Goal: Task Accomplishment & Management: Use online tool/utility

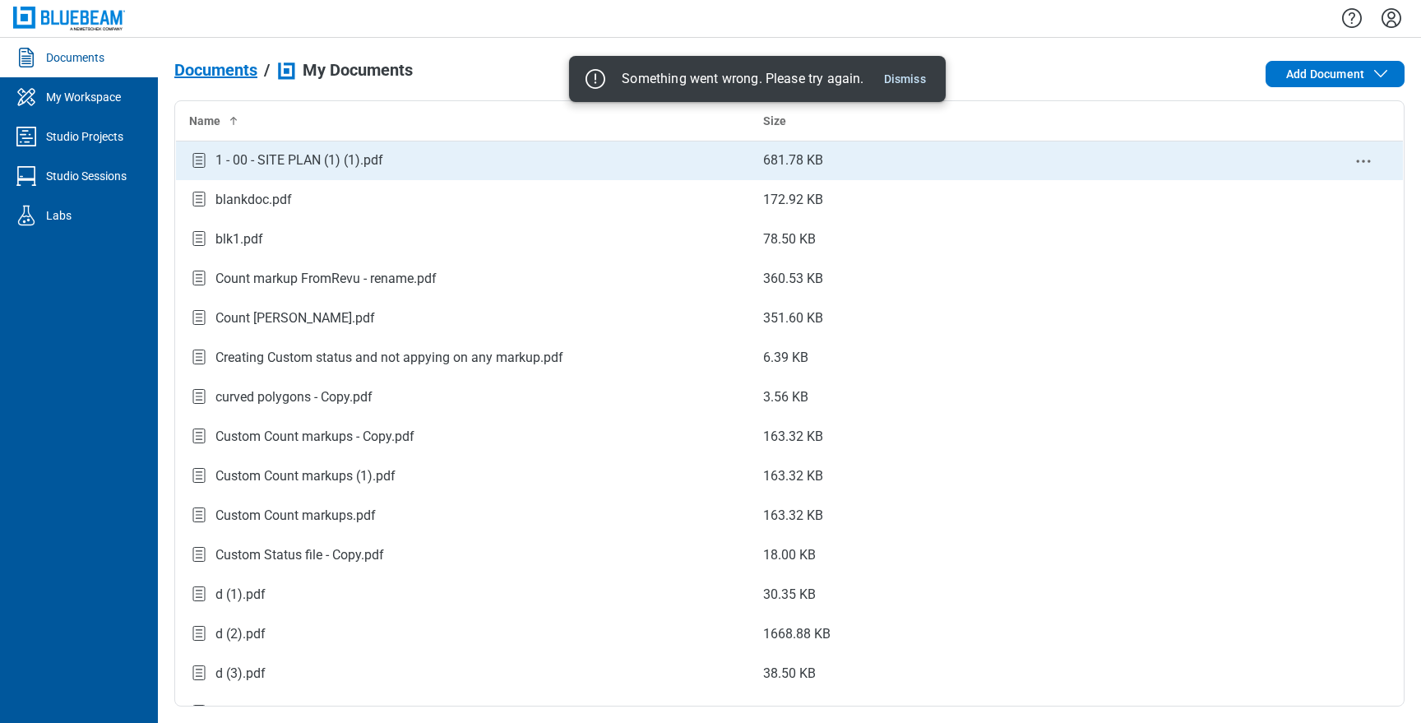
click at [286, 168] on div "1 - 00 - SITE PLAN (1) (1).pdf" at bounding box center [299, 160] width 168 height 20
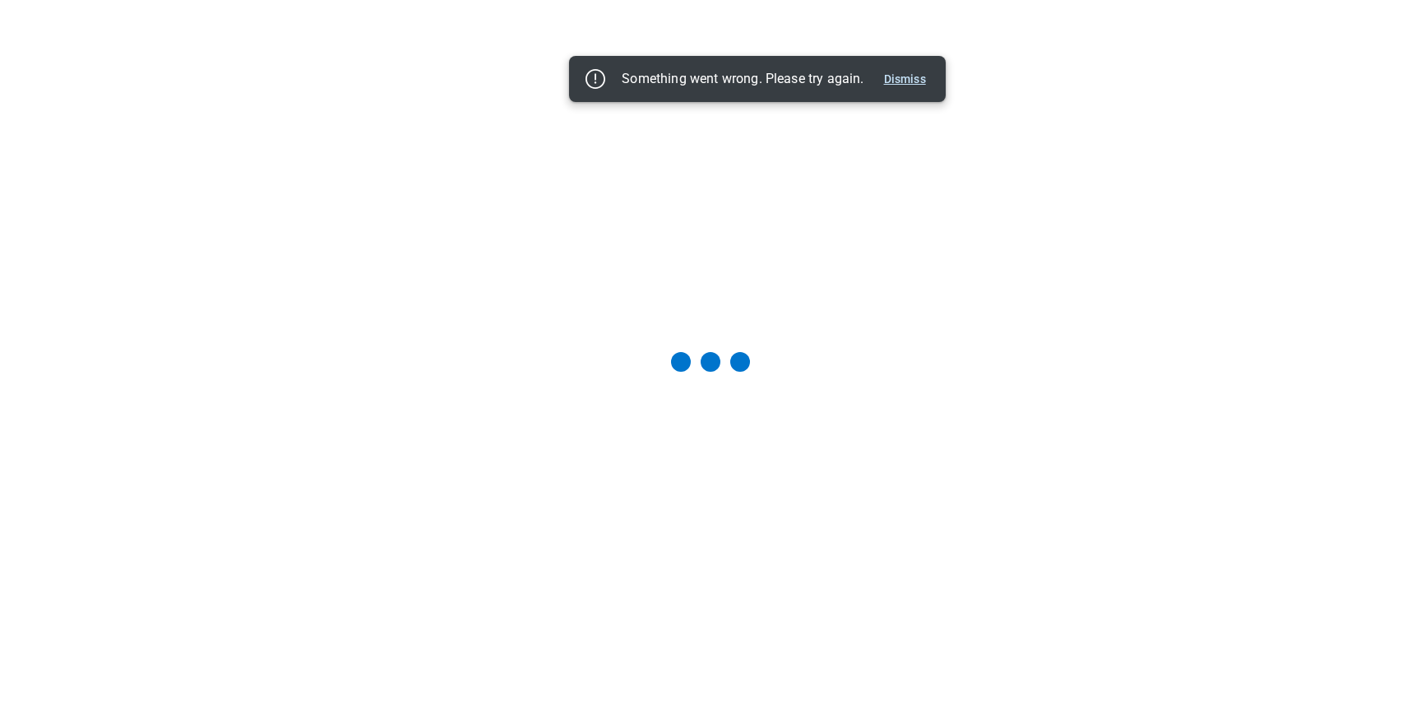
click at [913, 84] on button "Dismiss" at bounding box center [904, 79] width 55 height 20
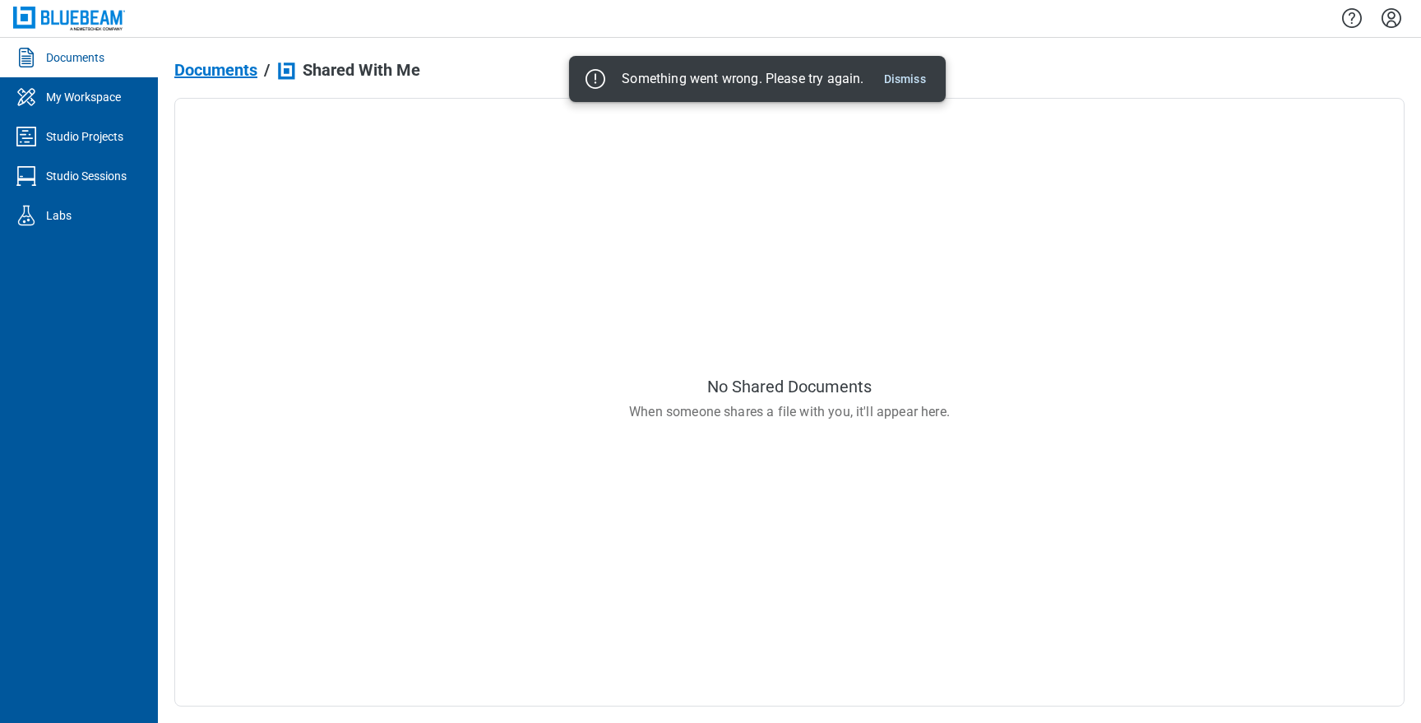
click at [913, 84] on button "Dismiss" at bounding box center [904, 79] width 55 height 20
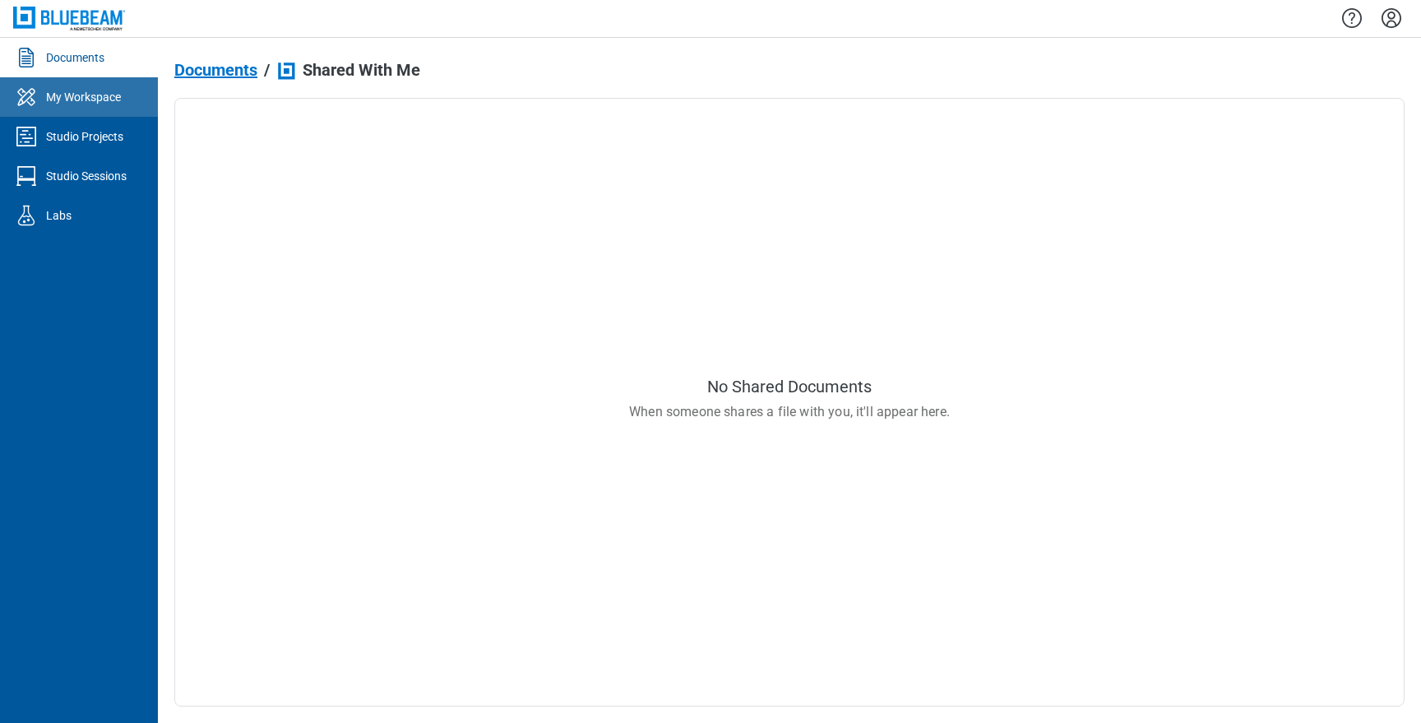
click at [75, 87] on link "My Workspace" at bounding box center [79, 96] width 158 height 39
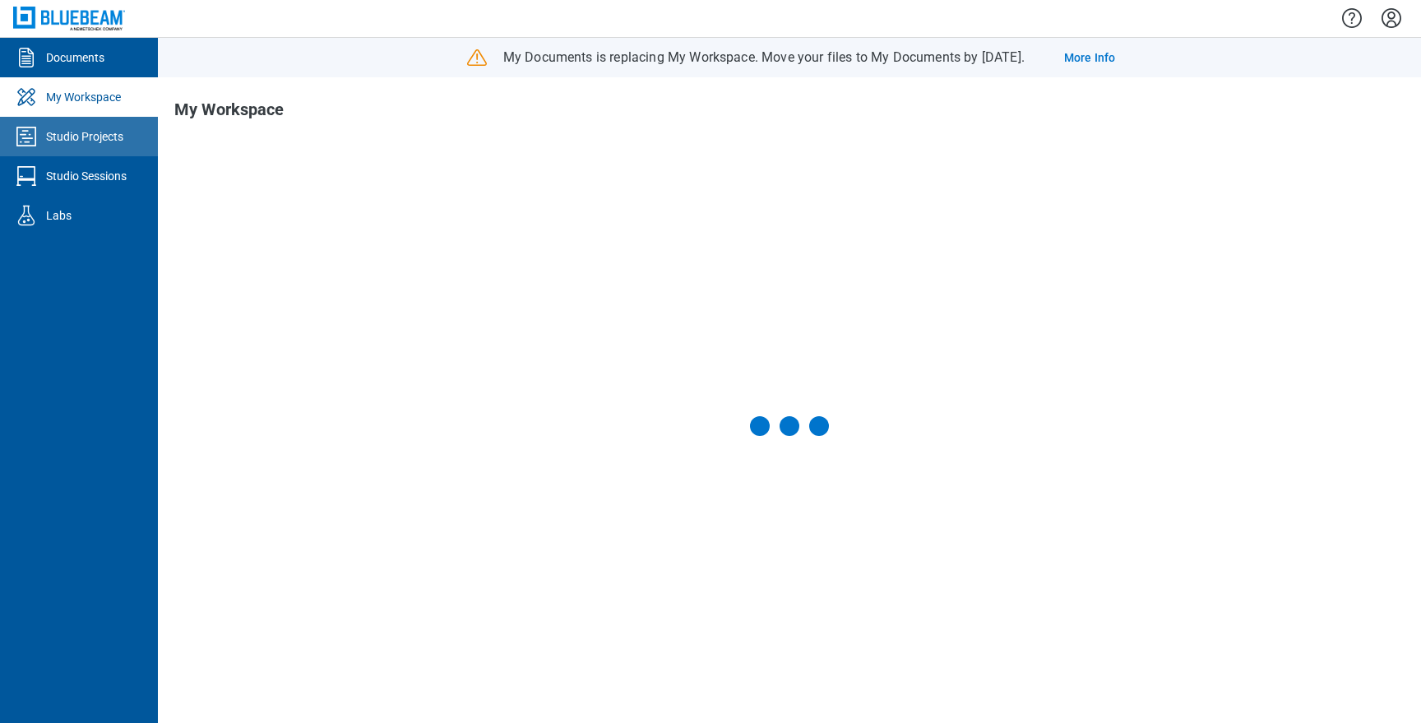
click at [41, 140] on div at bounding box center [29, 136] width 33 height 26
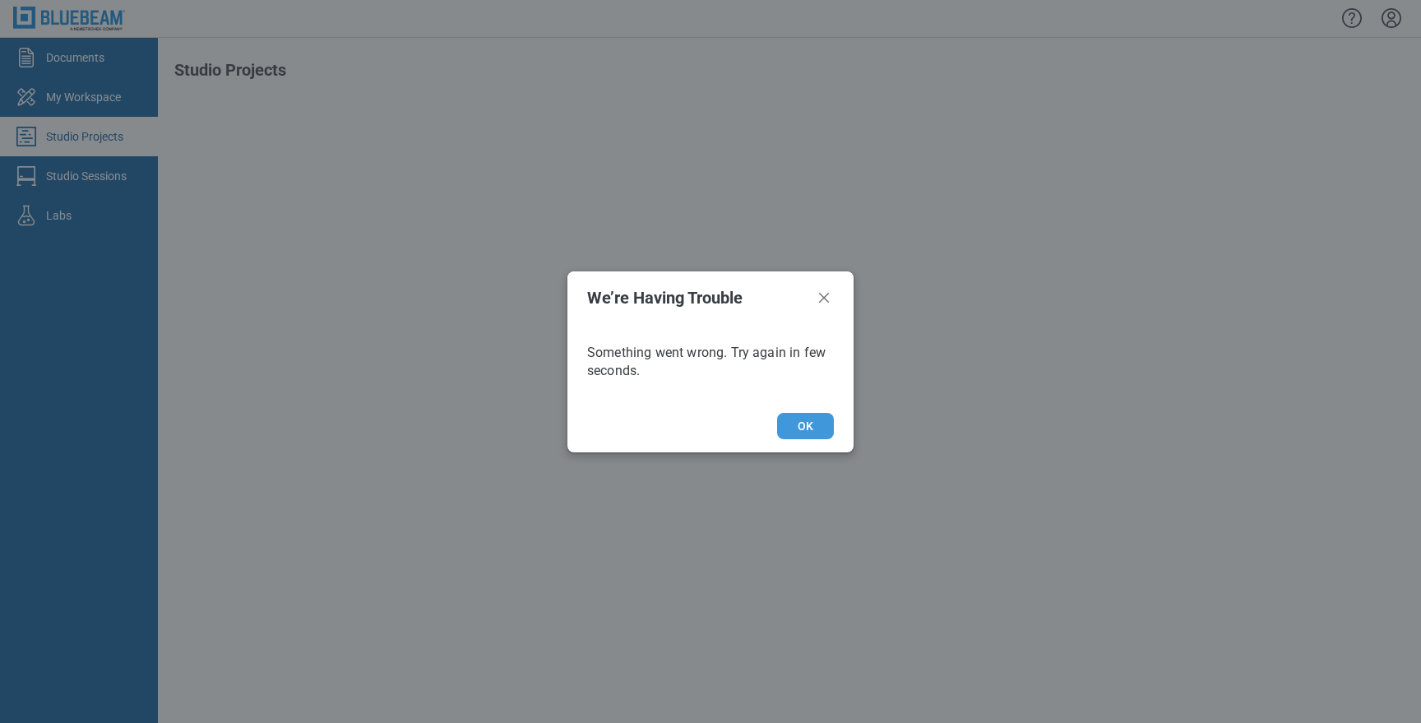
click at [807, 415] on button "OK" at bounding box center [805, 426] width 57 height 26
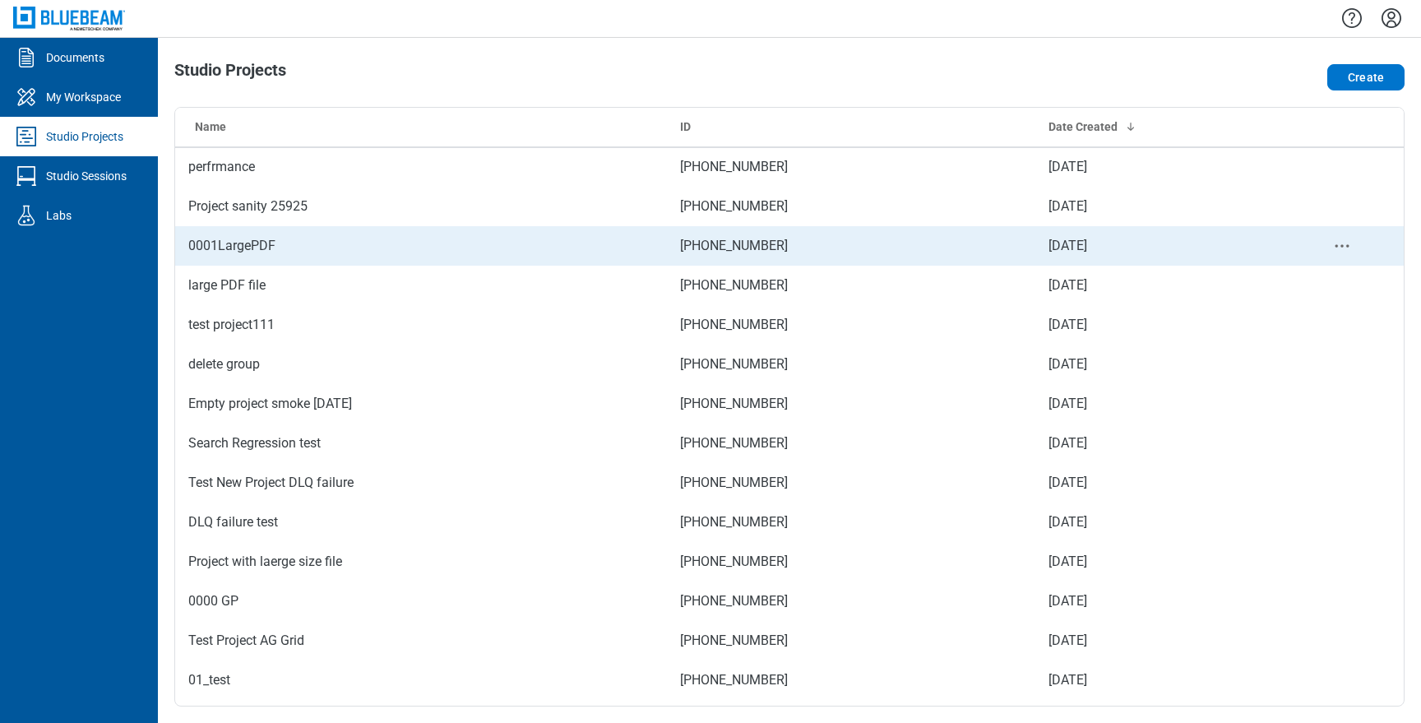
click at [439, 241] on td "0001LargePDF" at bounding box center [421, 245] width 492 height 39
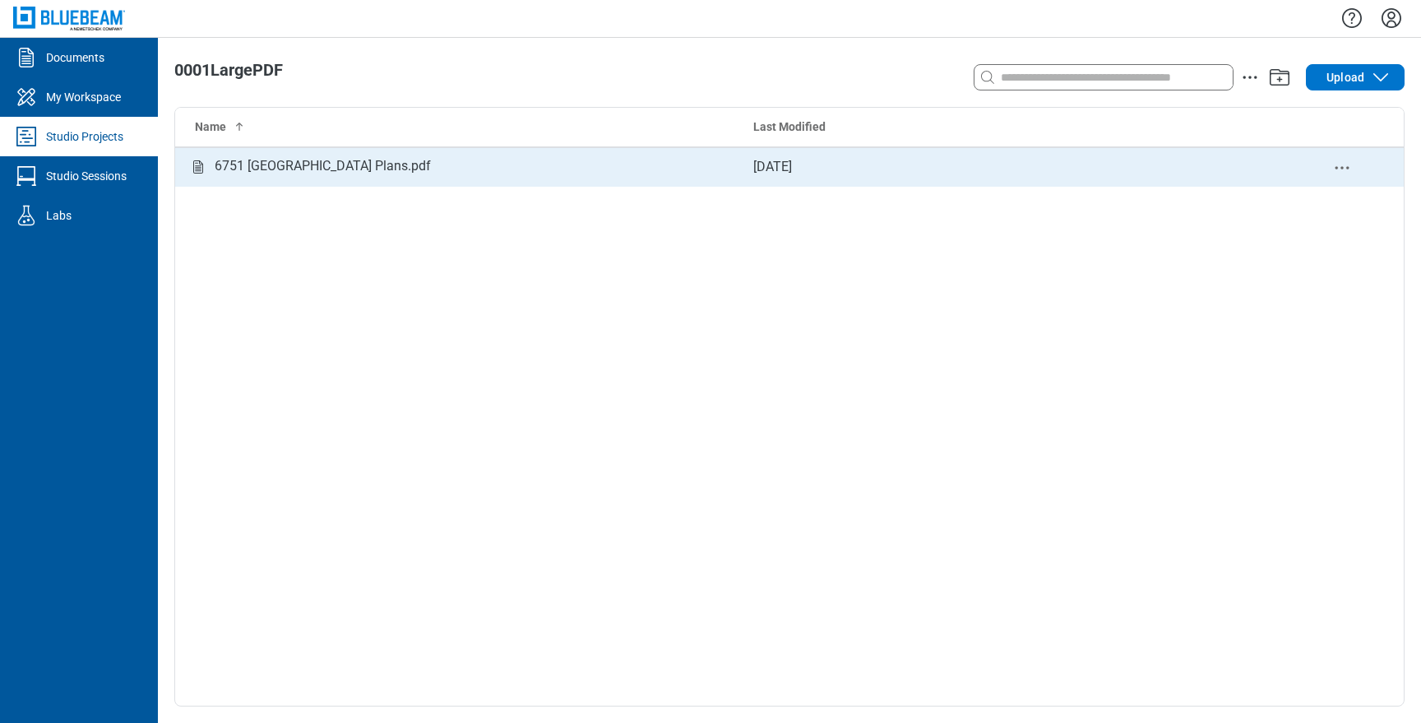
click at [430, 175] on div "6751 [GEOGRAPHIC_DATA] Plans.pdf" at bounding box center [457, 166] width 539 height 21
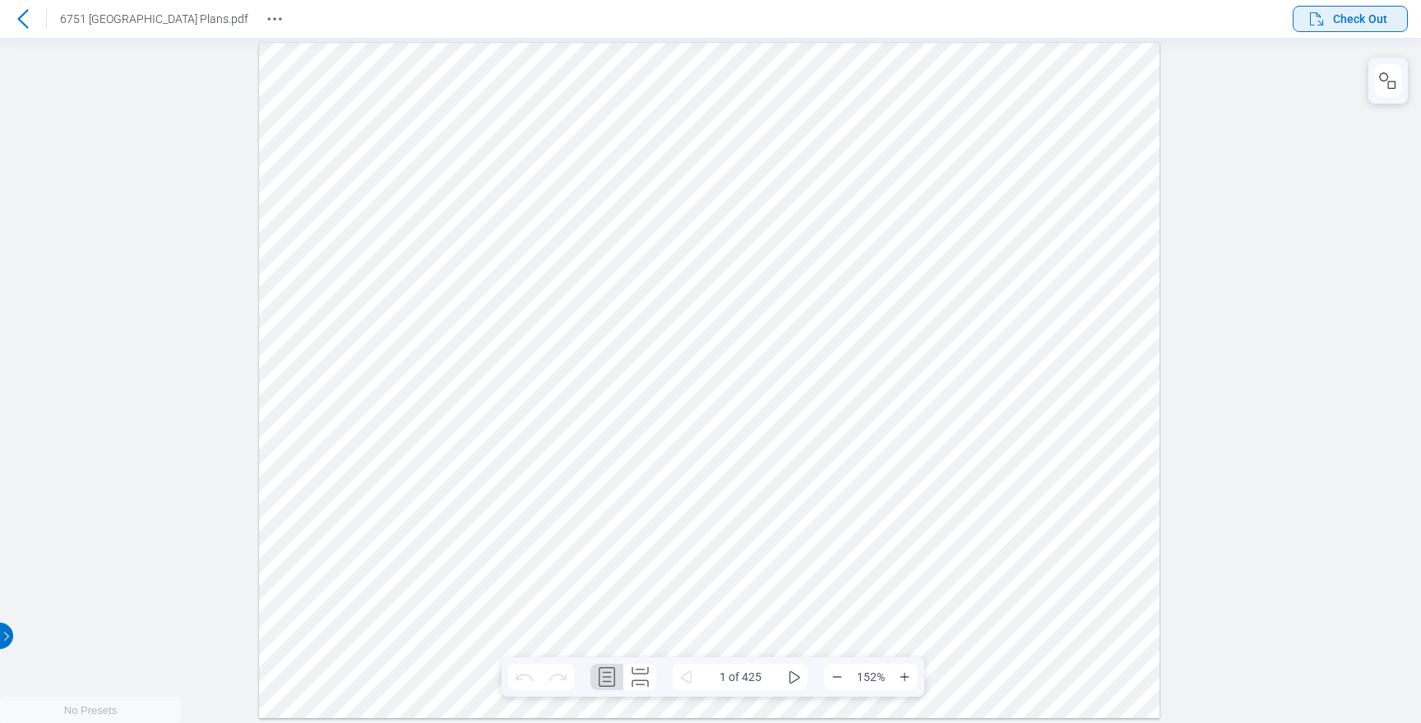
click at [1314, 21] on icon "button" at bounding box center [1316, 19] width 20 height 20
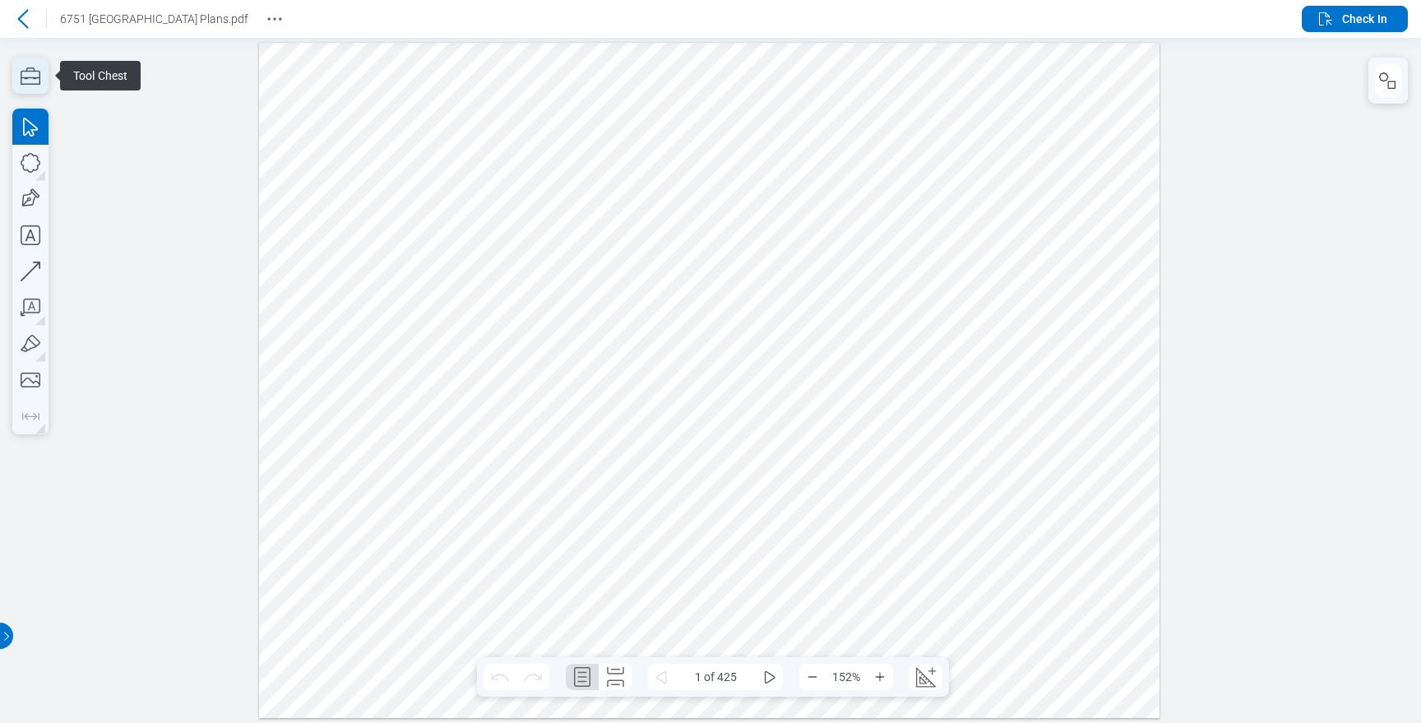
click at [39, 67] on icon "button" at bounding box center [30, 76] width 36 height 36
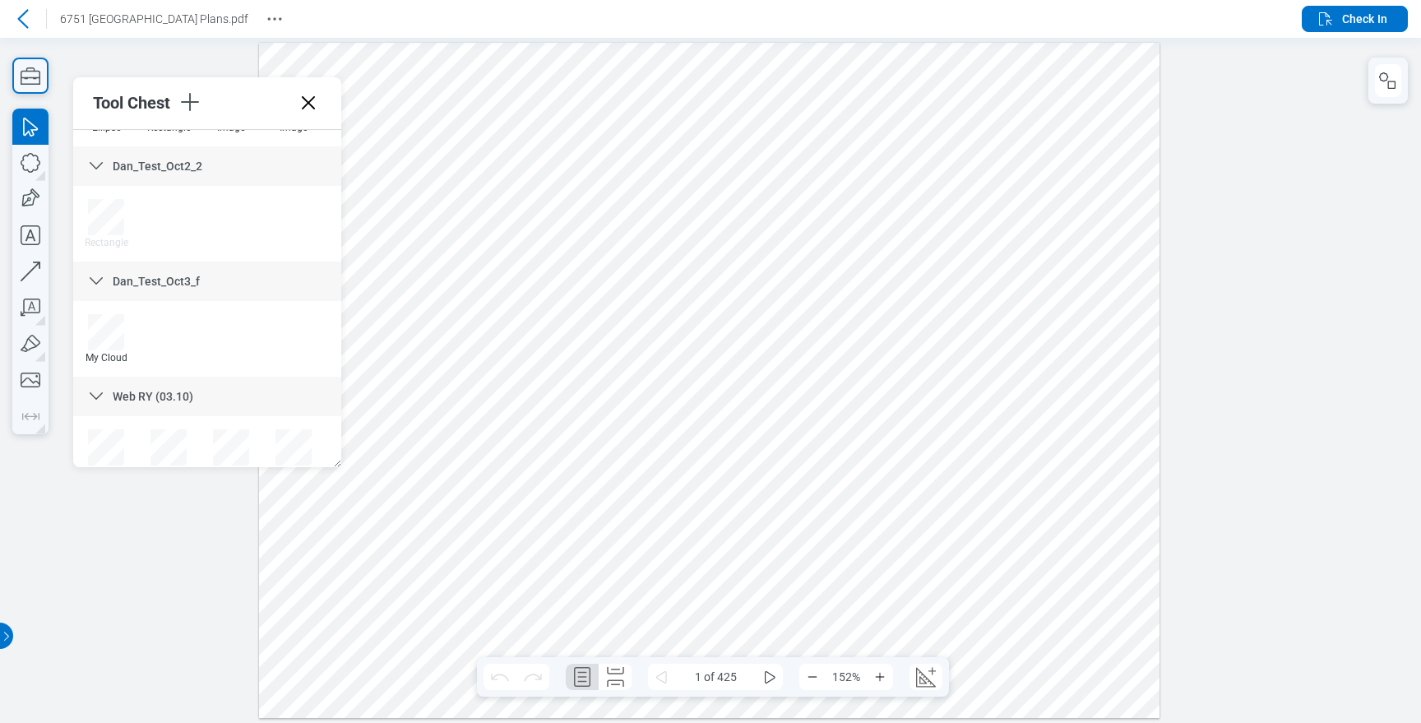
scroll to position [2179, 0]
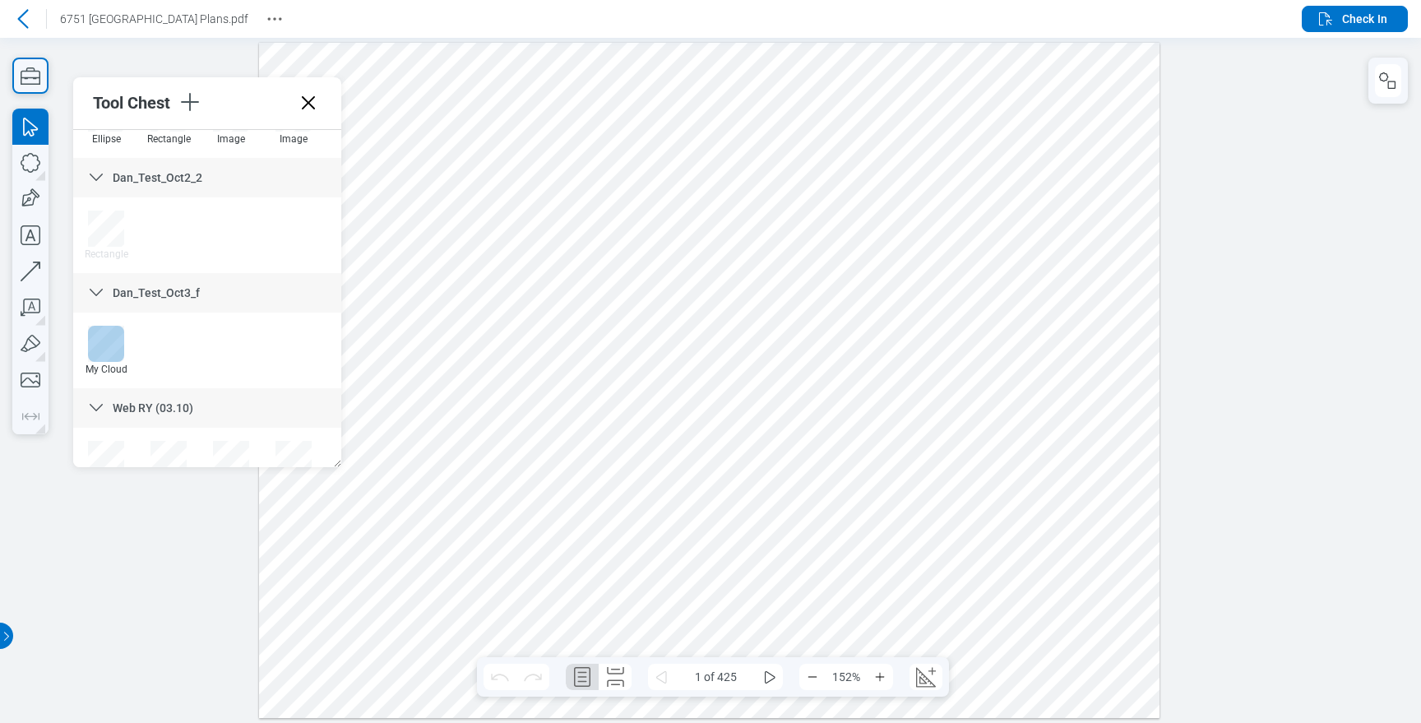
drag, startPoint x: 633, startPoint y: 175, endPoint x: 101, endPoint y: 338, distance: 556.3
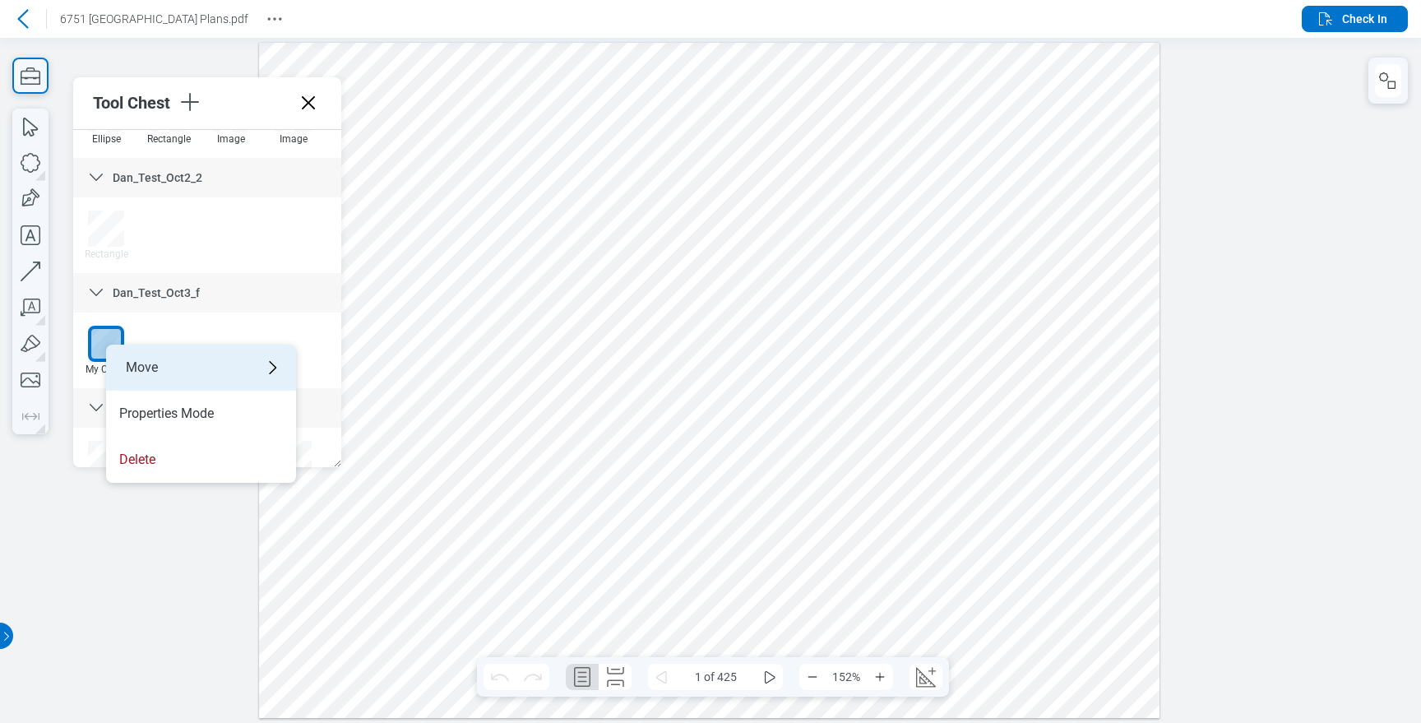
click at [201, 360] on div "Move" at bounding box center [201, 367] width 190 height 46
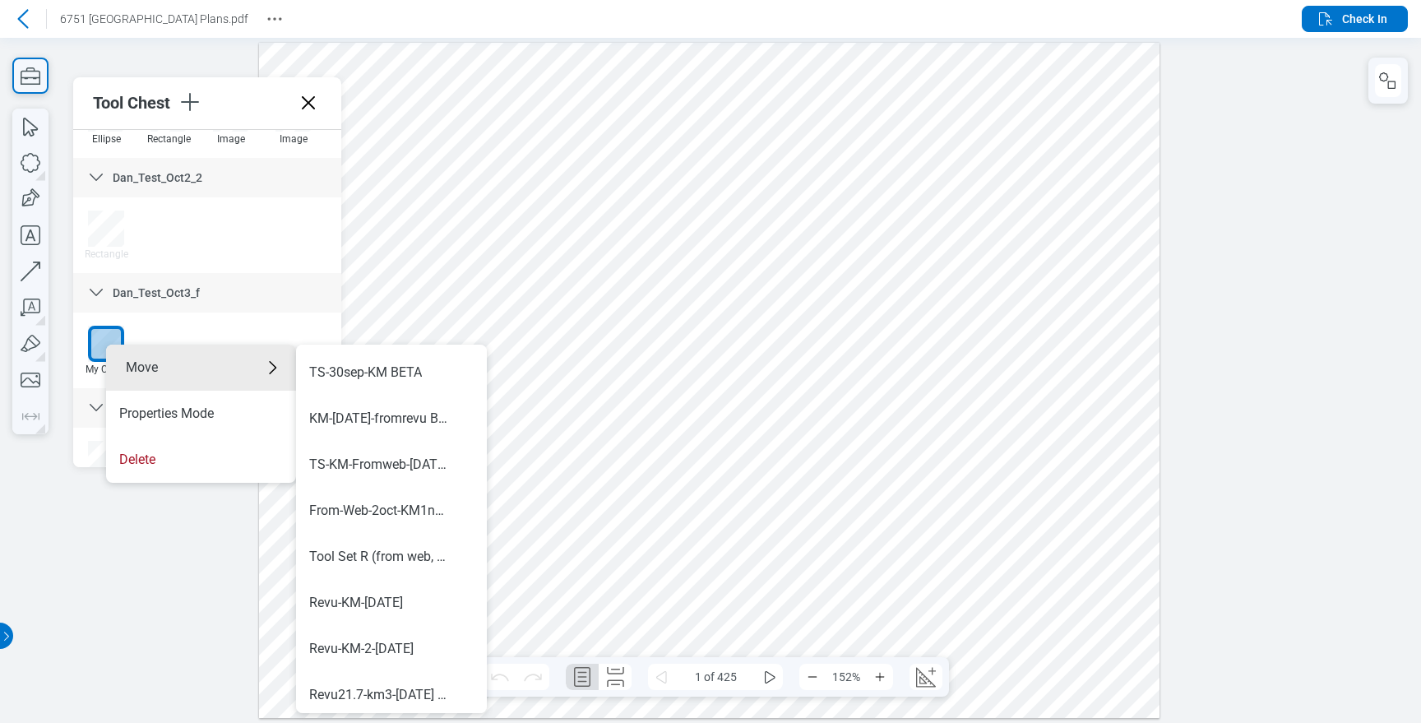
scroll to position [967, 0]
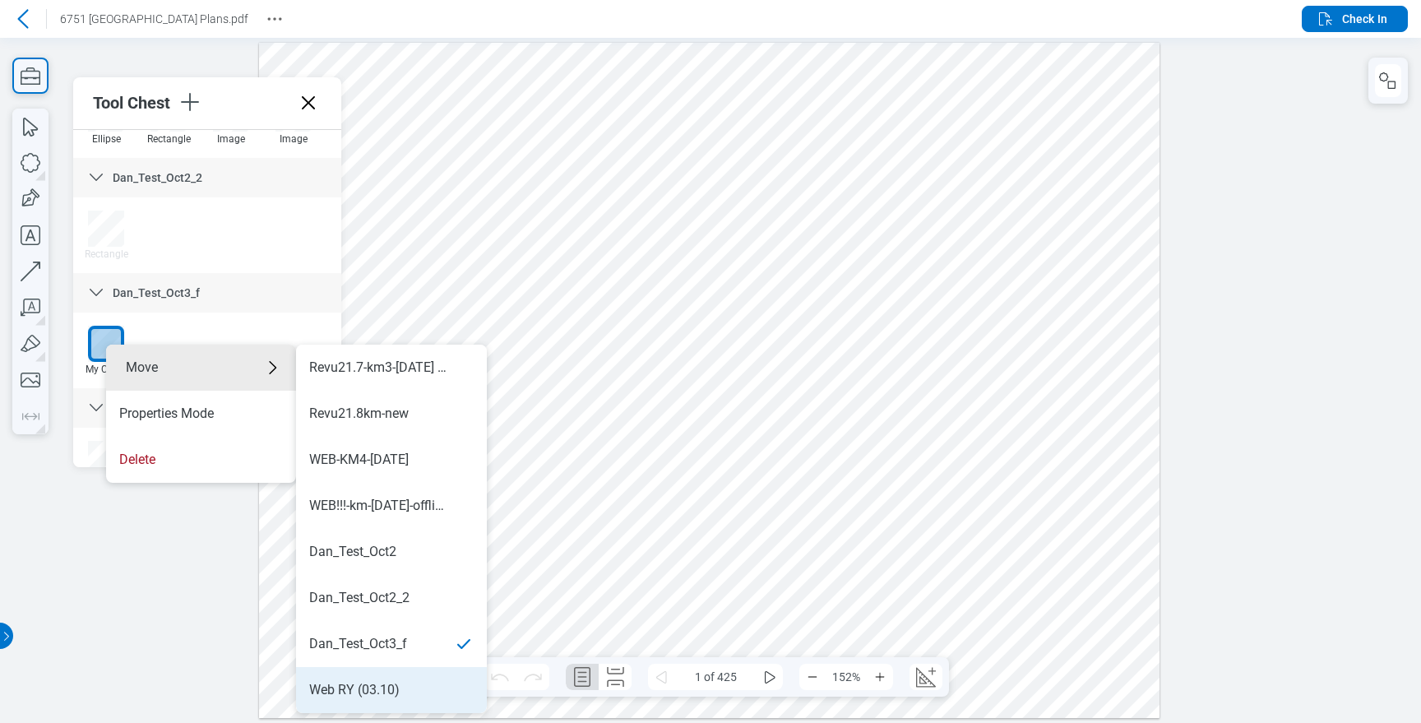
click at [364, 677] on li "Web RY (03.10)" at bounding box center [391, 690] width 191 height 46
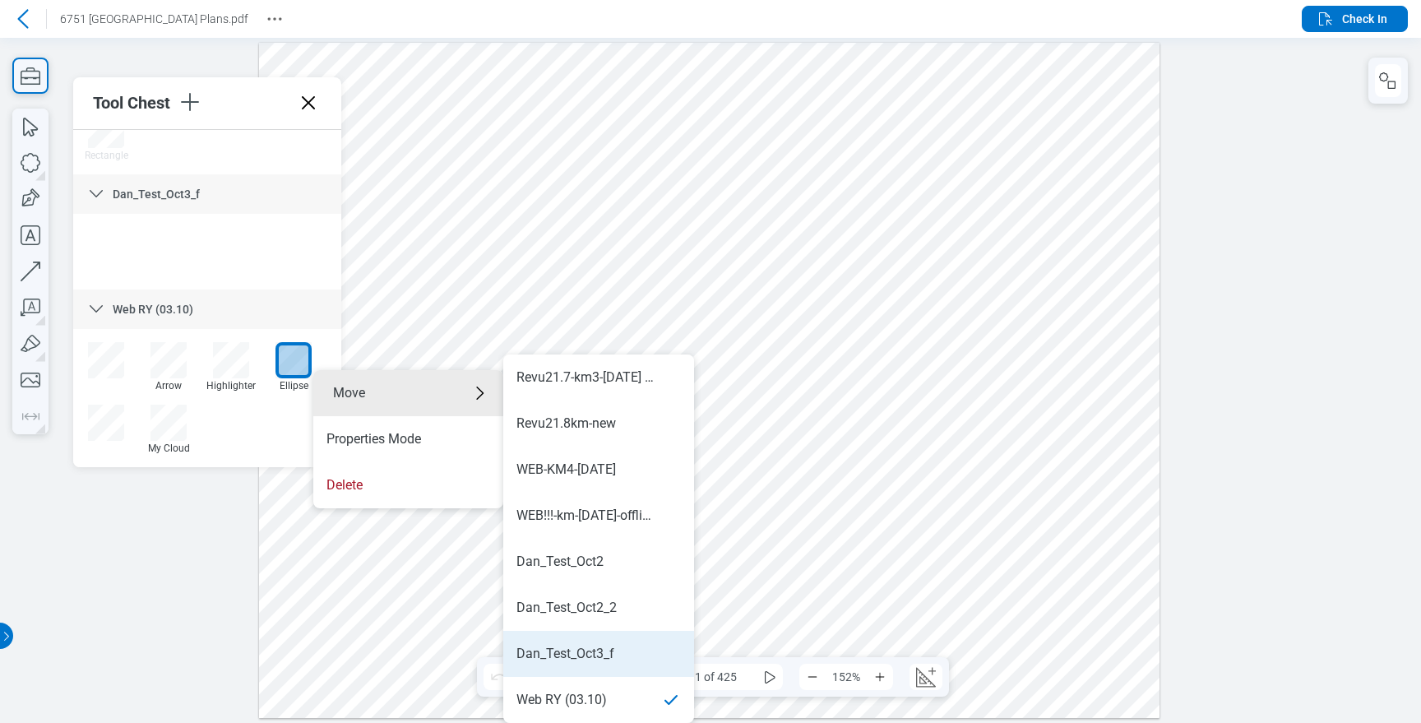
click at [604, 648] on div "Dan_Test_Oct3_f" at bounding box center [565, 654] width 98 height 18
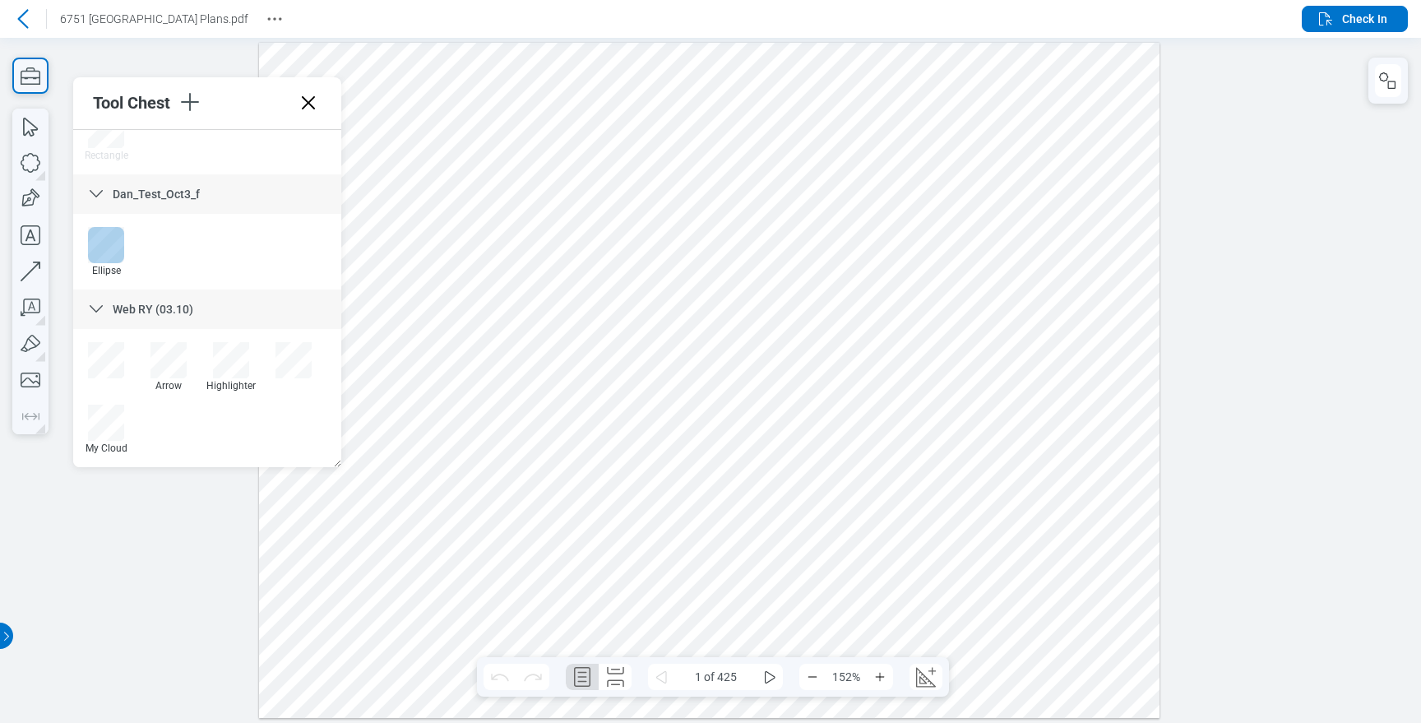
click at [113, 248] on div at bounding box center [106, 245] width 36 height 36
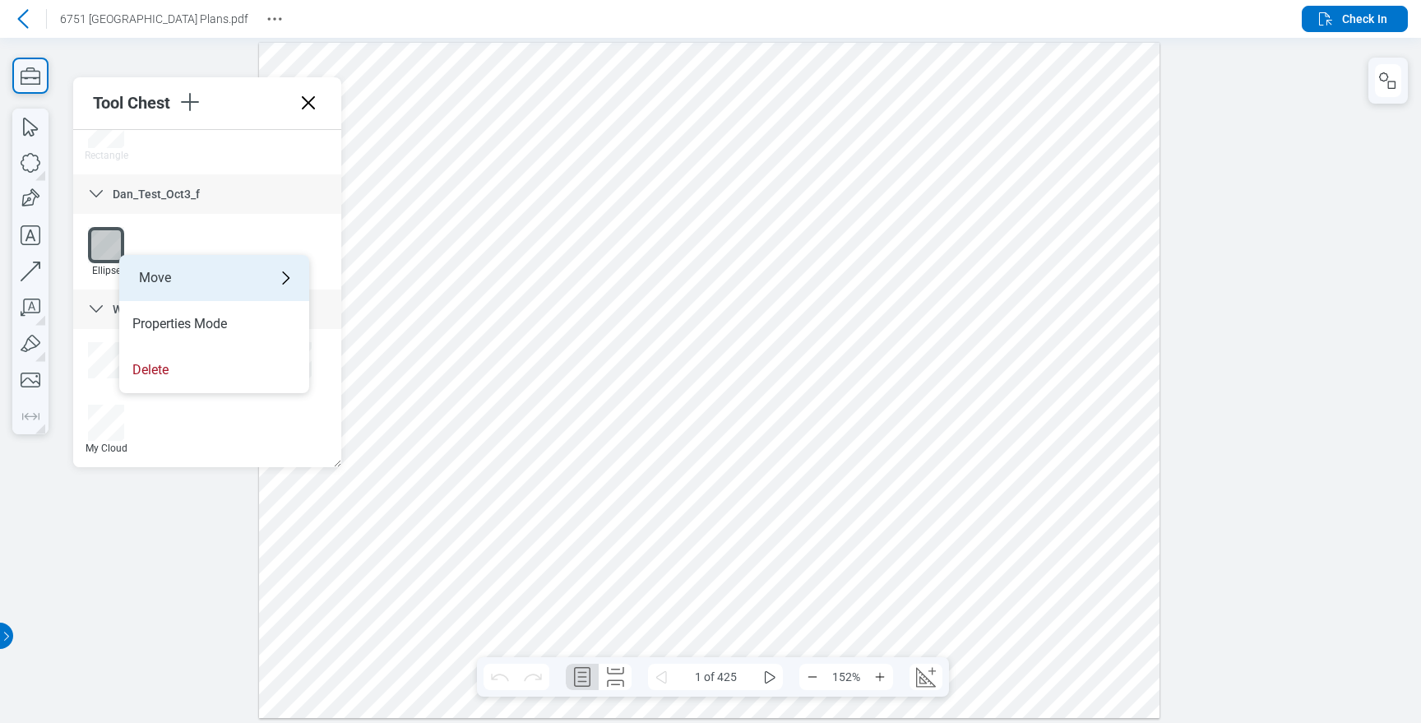
click at [173, 267] on div "Move" at bounding box center [214, 278] width 190 height 46
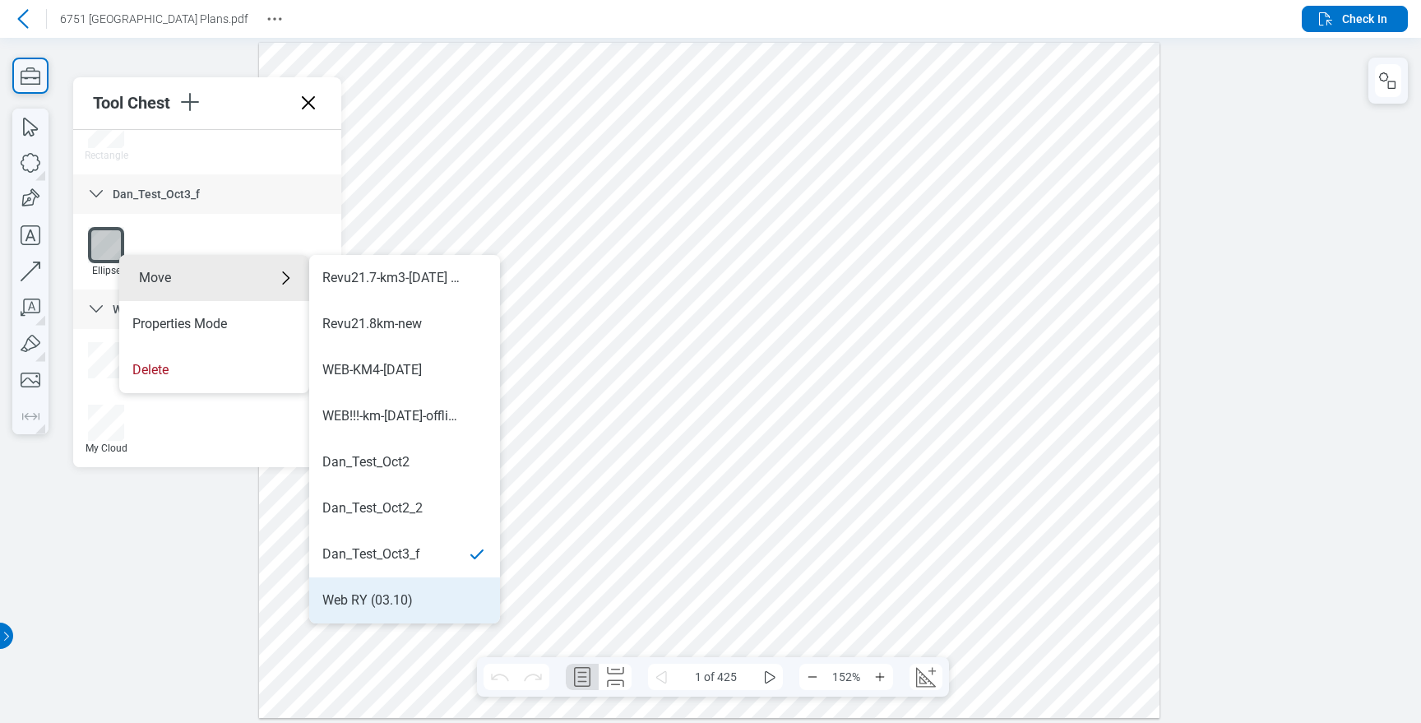
click at [386, 595] on div "Web RY (03.10)" at bounding box center [367, 600] width 90 height 18
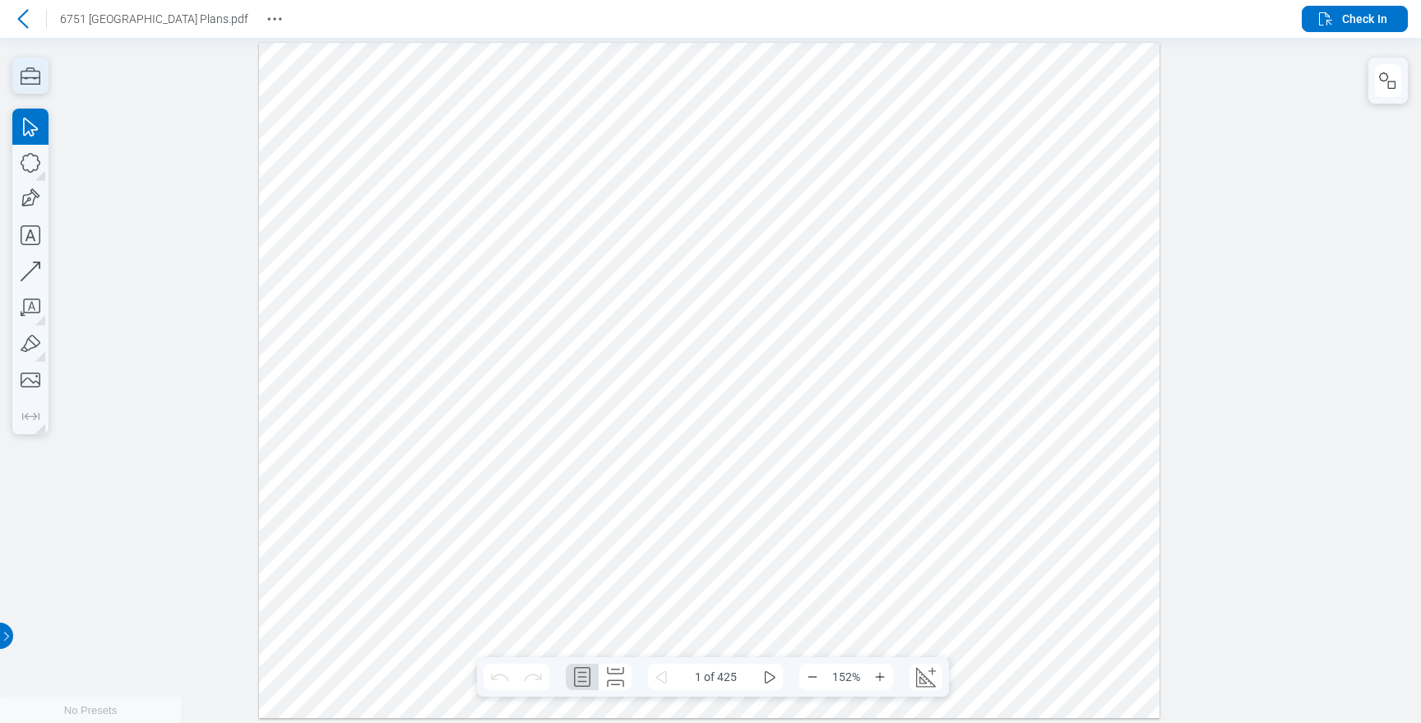
click at [41, 73] on icon "button" at bounding box center [30, 76] width 36 height 36
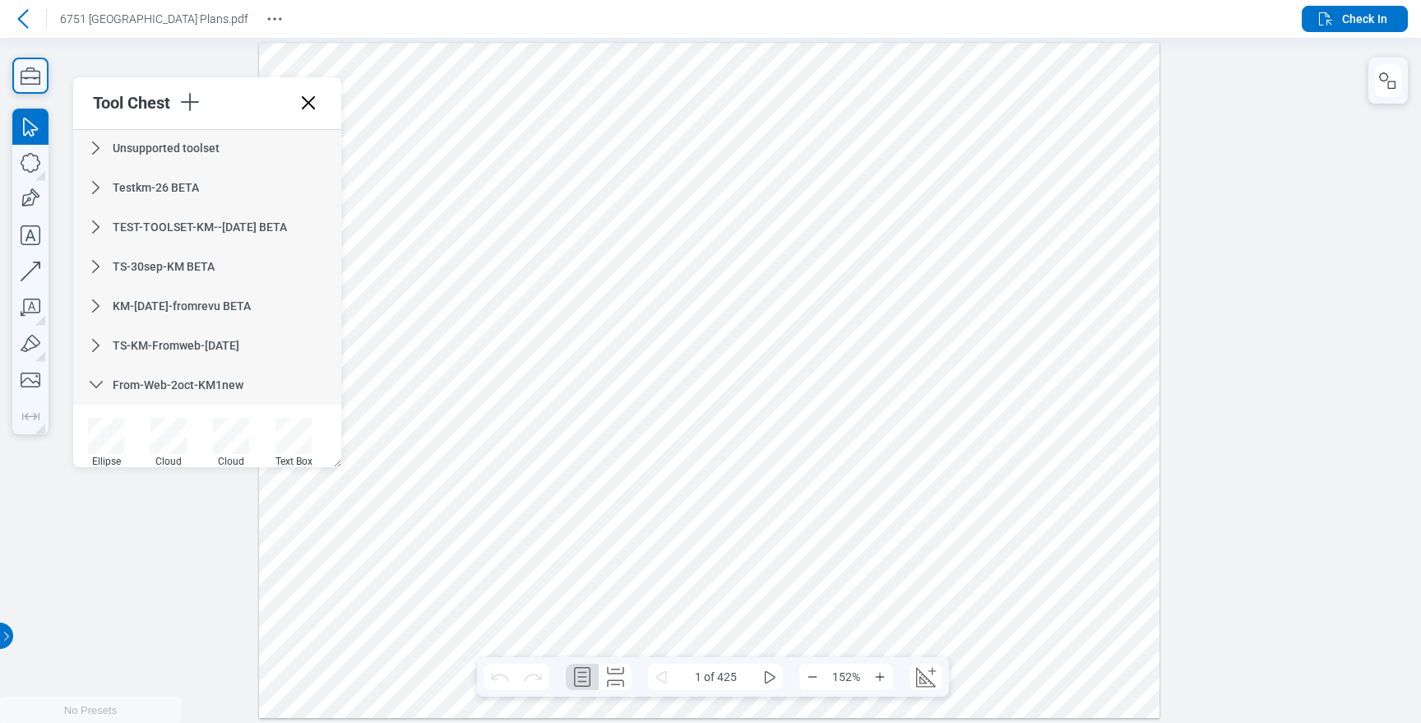
scroll to position [437, 0]
click at [100, 377] on icon at bounding box center [96, 383] width 20 height 20
click at [99, 414] on icon at bounding box center [96, 423] width 20 height 20
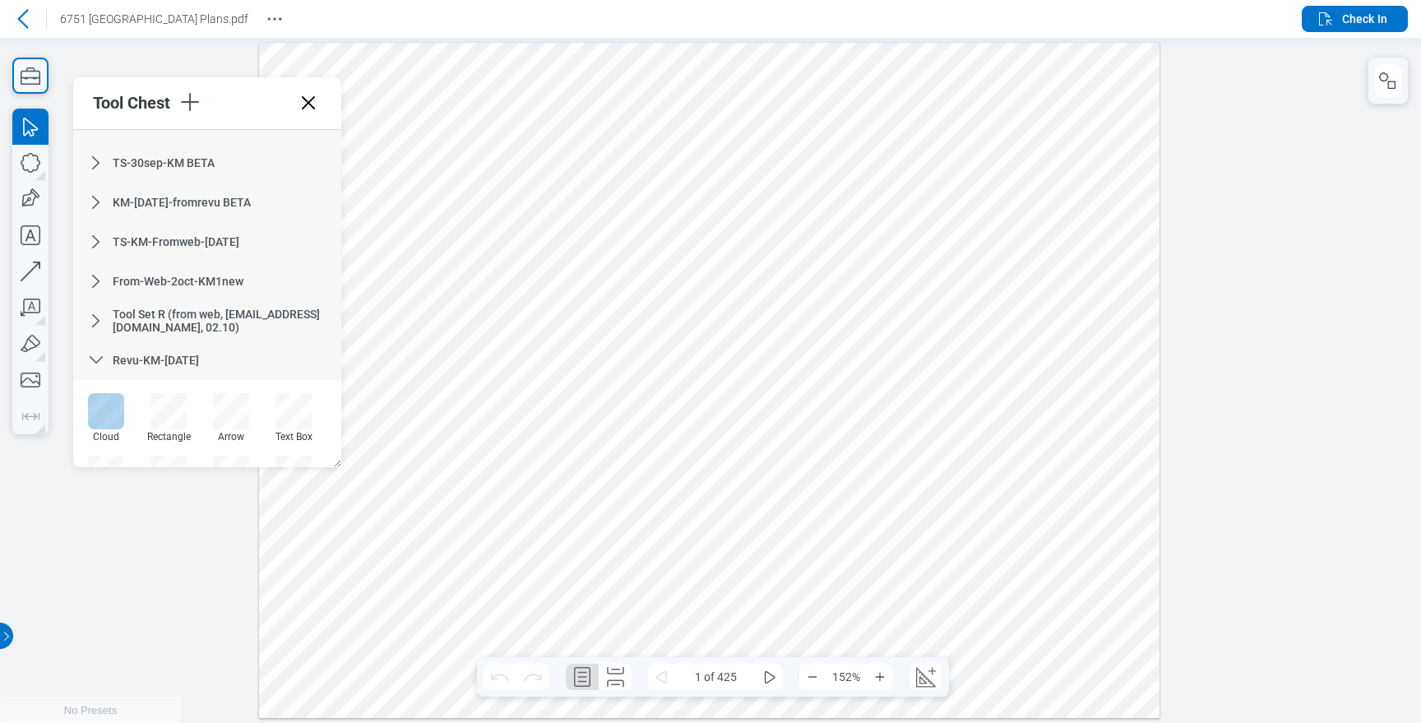
scroll to position [541, 0]
click at [99, 363] on icon at bounding box center [96, 359] width 20 height 20
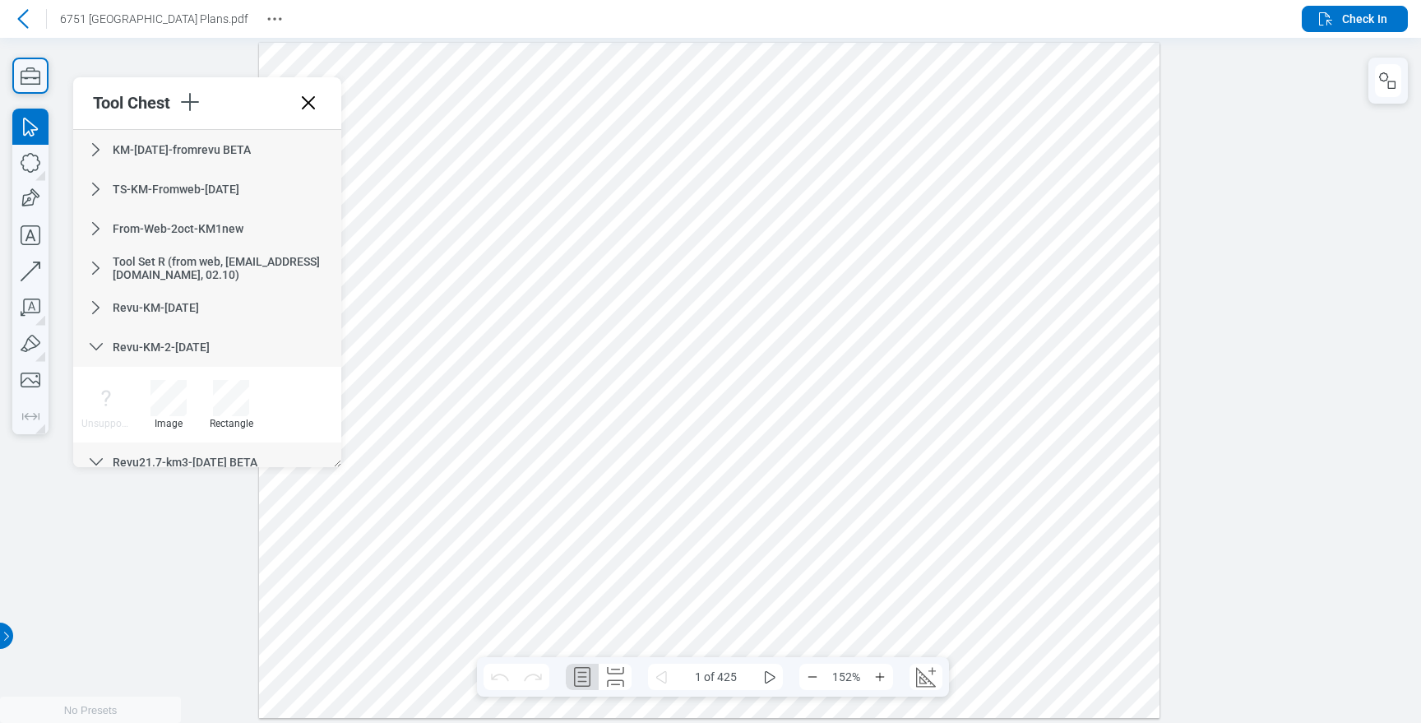
scroll to position [627, 0]
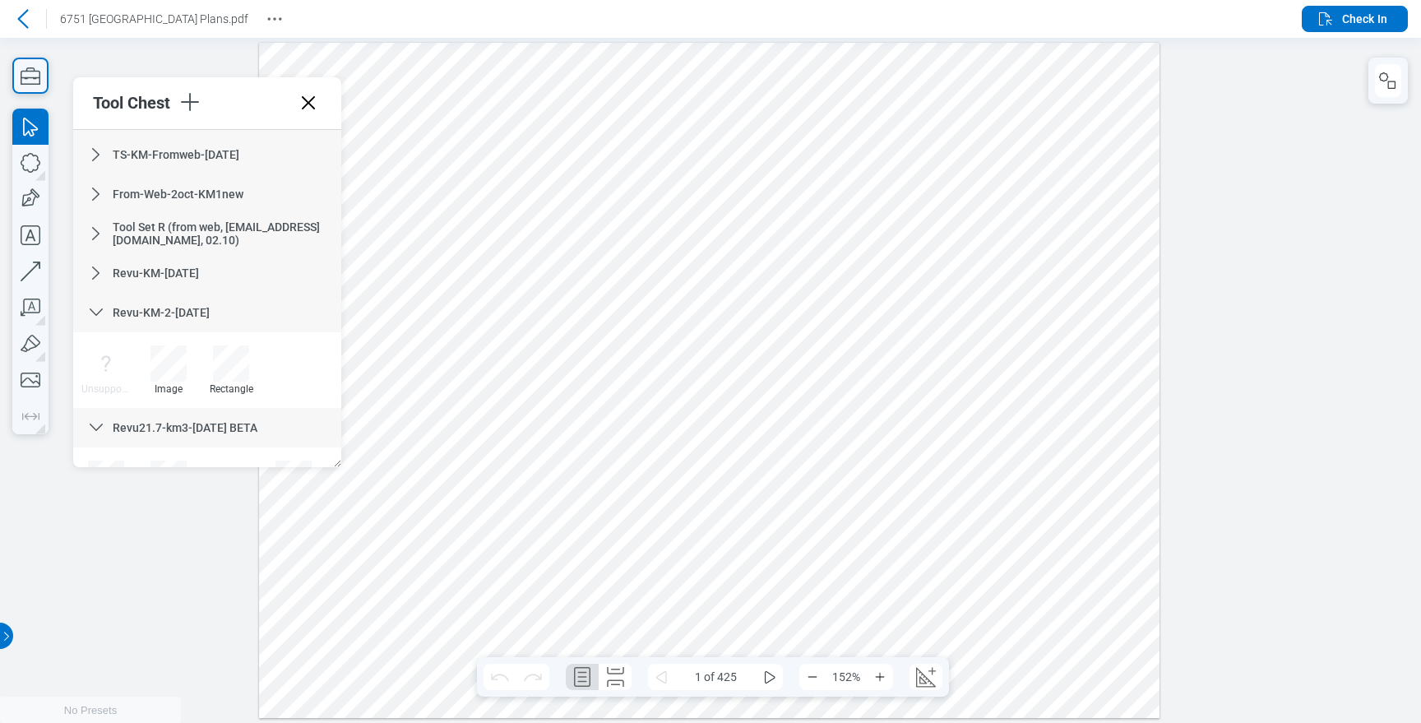
click at [100, 312] on icon at bounding box center [96, 313] width 20 height 20
click at [97, 347] on icon at bounding box center [96, 352] width 20 height 20
click at [91, 313] on icon at bounding box center [96, 313] width 20 height 20
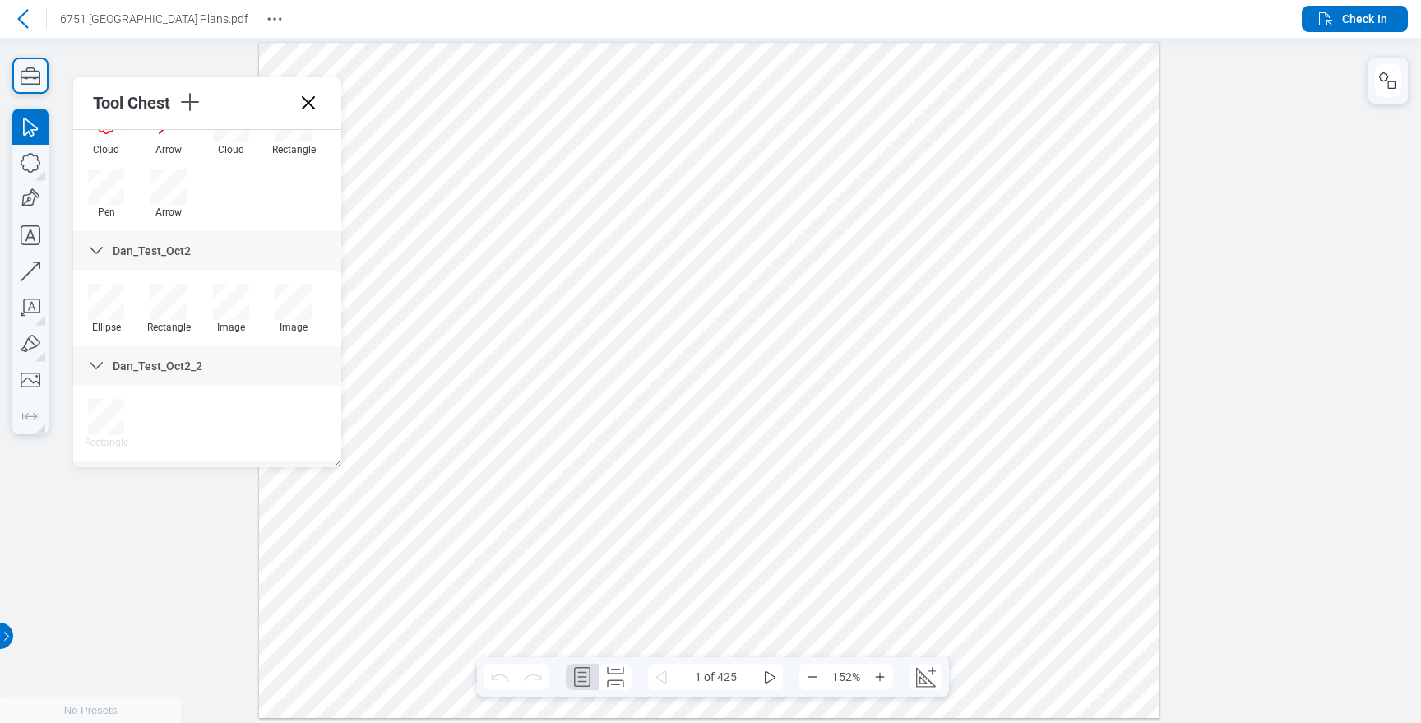
scroll to position [1249, 0]
drag, startPoint x: 208, startPoint y: 405, endPoint x: 229, endPoint y: 283, distance: 123.4
click at [229, 283] on div "My Tools BETA Architect Review BETA Contractor Review BETA Engineer Review BETA…" at bounding box center [207, 298] width 268 height 337
drag, startPoint x: 238, startPoint y: 249, endPoint x: 247, endPoint y: 154, distance: 95.7
click at [247, 154] on div "My Tools BETA Architect Review BETA Contractor Review BETA Engineer Review BETA…" at bounding box center [207, 298] width 268 height 337
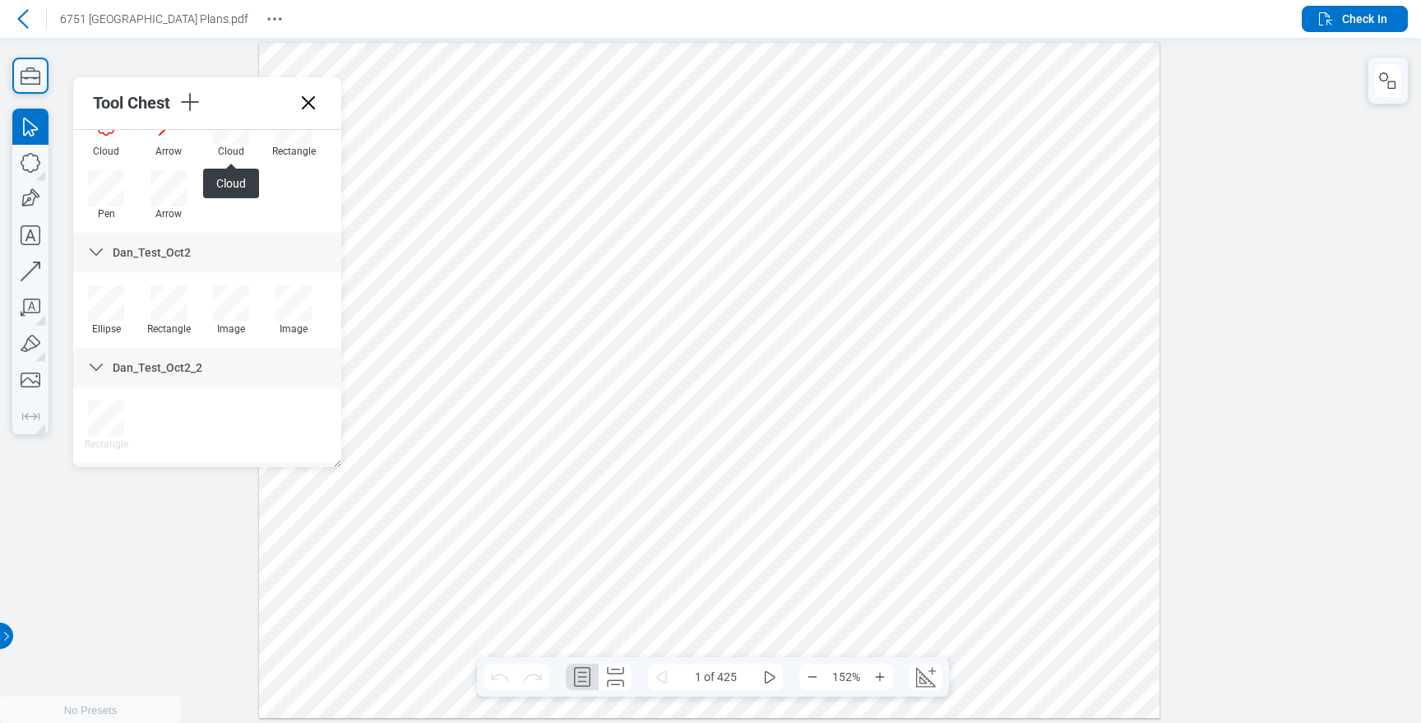
drag, startPoint x: 238, startPoint y: 199, endPoint x: 240, endPoint y: 156, distance: 42.8
click at [240, 156] on div "Cloud Arrow Cloud Cloud Rectangle Pen Arrow" at bounding box center [207, 170] width 265 height 125
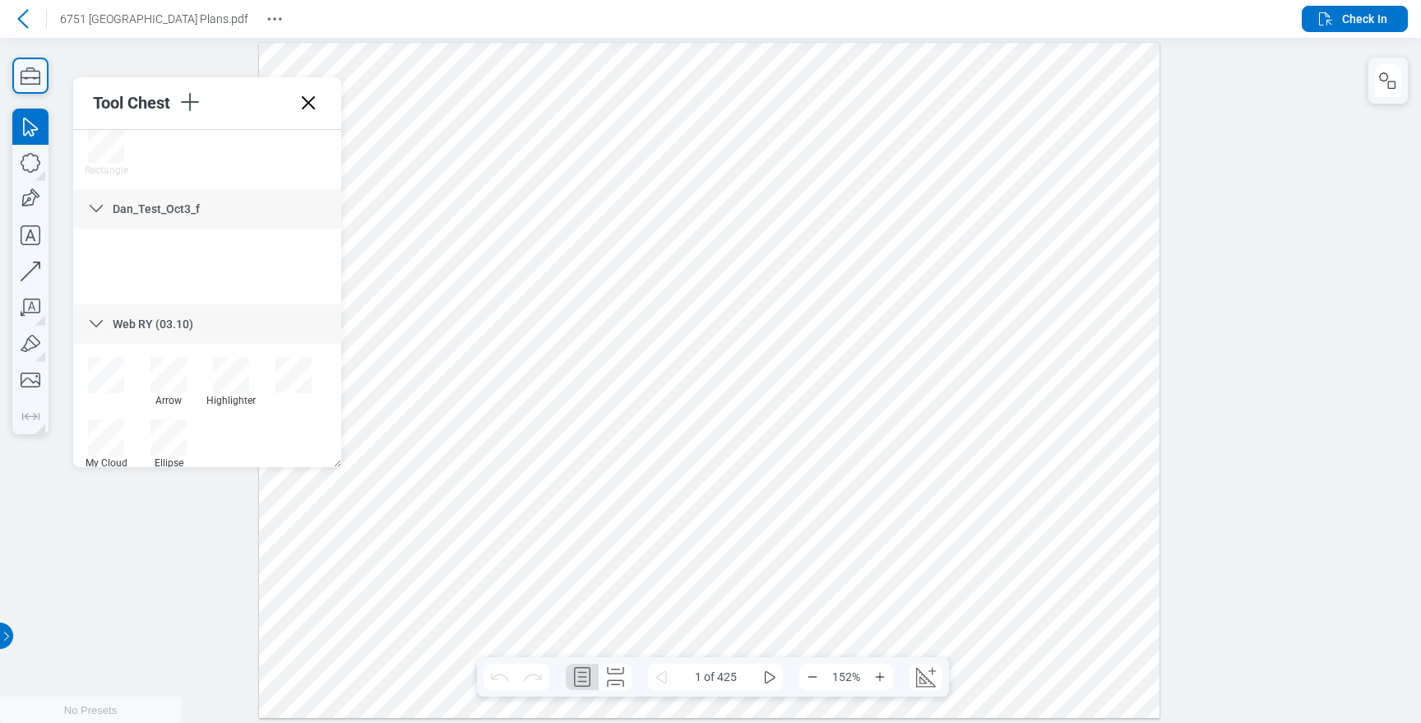
scroll to position [1519, 0]
